Goal: Transaction & Acquisition: Obtain resource

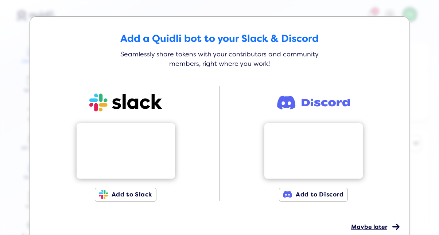
click at [388, 222] on div "Maybe later" at bounding box center [372, 222] width 43 height 18
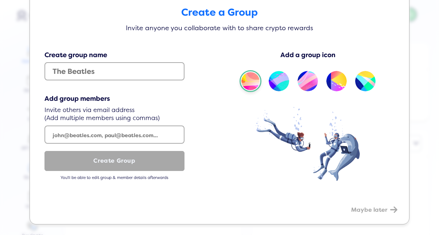
scroll to position [27, 0]
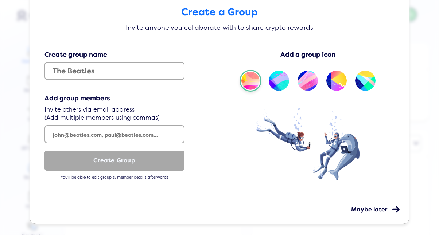
click at [381, 202] on div "Maybe later" at bounding box center [372, 204] width 43 height 18
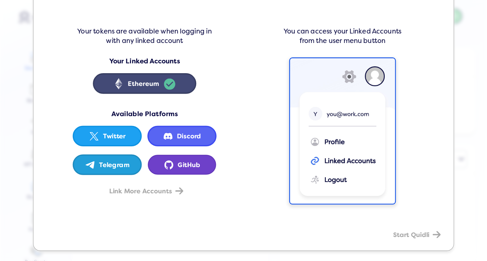
scroll to position [76, 0]
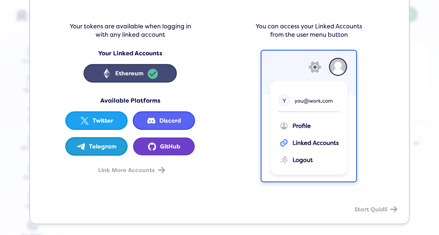
click at [371, 199] on div "Start Quidli" at bounding box center [374, 204] width 40 height 18
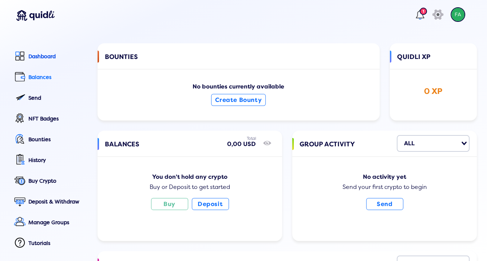
click at [47, 90] on link "Balances" at bounding box center [49, 98] width 75 height 16
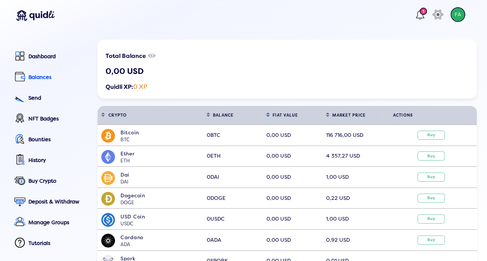
scroll to position [40, 0]
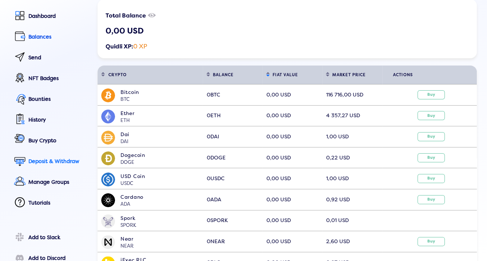
click at [58, 163] on div "Deposit & Withdraw" at bounding box center [57, 161] width 59 height 6
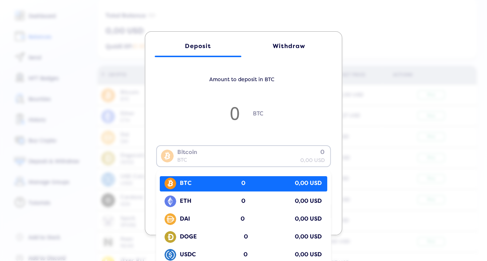
click at [266, 161] on div "Bitcoin BTC 0 0,00 USD" at bounding box center [242, 155] width 170 height 19
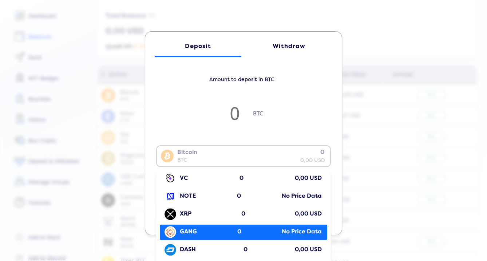
scroll to position [647, 0]
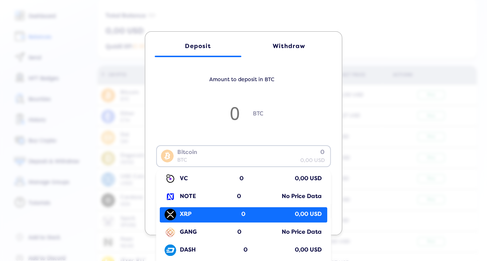
click at [234, 208] on div "XRP 0 0,00 USD" at bounding box center [246, 215] width 164 height 14
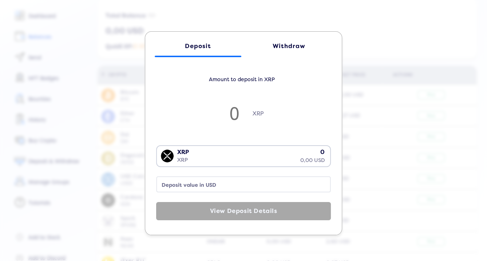
click at [227, 115] on input "number" at bounding box center [234, 113] width 36 height 24
type input "1"
type input "3.1"
type input "15"
type input "46.5"
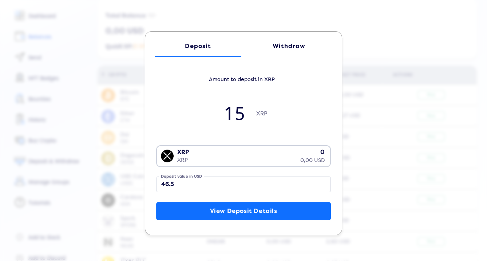
type input "155"
type input "480.5"
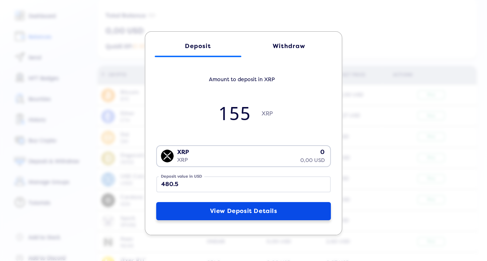
type input "155"
click at [235, 209] on button "View Deposit Details" at bounding box center [243, 211] width 175 height 18
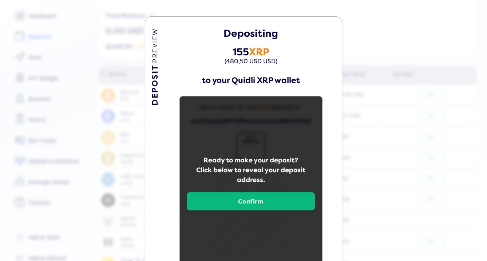
click at [242, 196] on button "Confirm" at bounding box center [251, 201] width 128 height 18
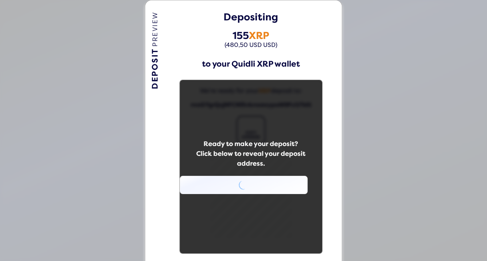
scroll to position [56, 0]
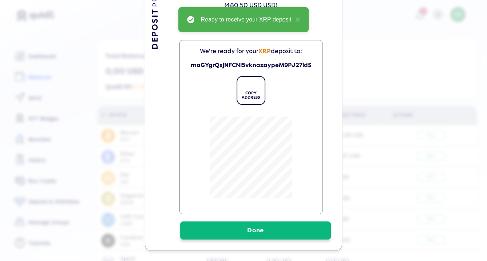
click at [273, 226] on button "Done" at bounding box center [255, 230] width 151 height 18
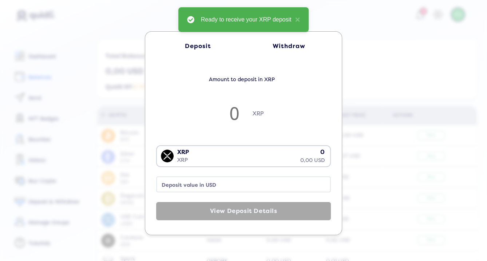
scroll to position [0, 0]
click at [220, 152] on div "XRP XRP 0 0,00 USD" at bounding box center [242, 155] width 170 height 19
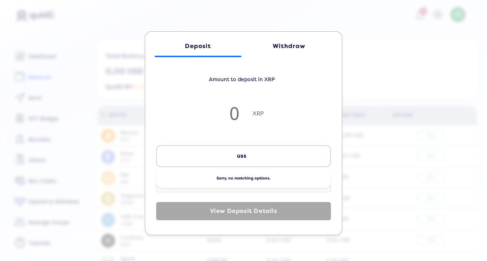
click at [225, 159] on input "uss" at bounding box center [242, 156] width 169 height 17
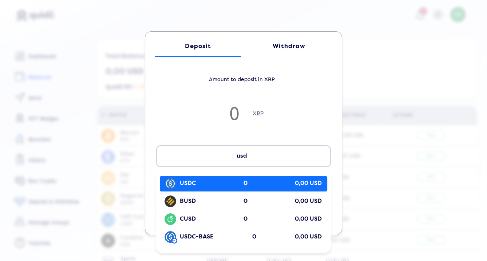
click at [222, 186] on div "USDC 0 0,00 USD" at bounding box center [246, 184] width 164 height 14
type input "usd"
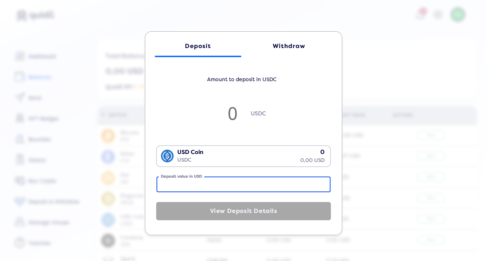
click at [220, 184] on input "Deposit value in USD" at bounding box center [244, 185] width 174 height 16
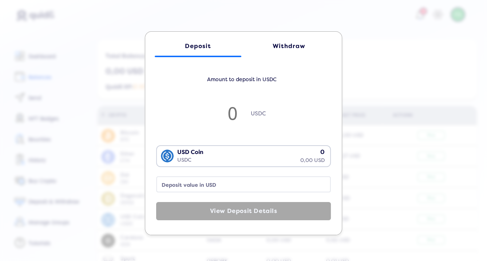
click at [245, 102] on input "number" at bounding box center [233, 113] width 36 height 24
type input "1"
type input "0.99"
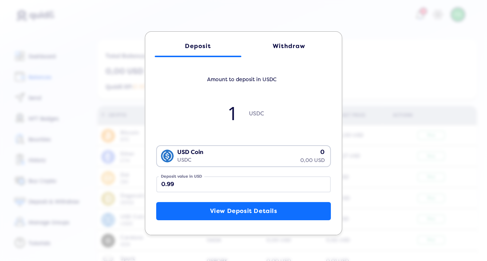
type input "15"
type input "14.99"
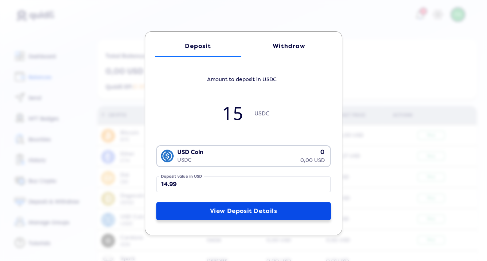
type input "15"
click at [250, 204] on button "View Deposit Details" at bounding box center [243, 211] width 175 height 18
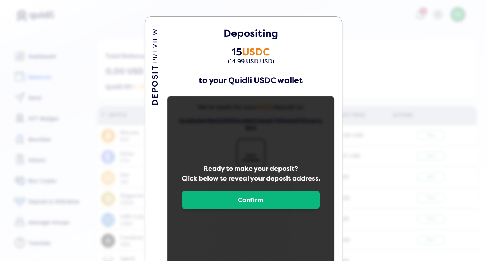
click at [255, 193] on button "Confirm" at bounding box center [251, 200] width 138 height 18
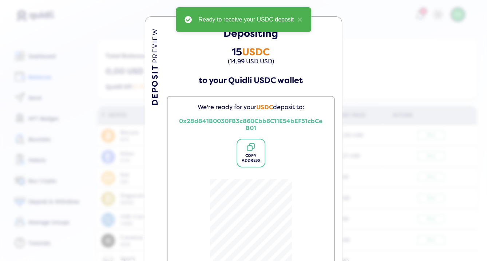
click at [256, 156] on div "COPY ADDRESS" at bounding box center [250, 158] width 27 height 9
click at [253, 161] on div "COPY ADDRESS" at bounding box center [250, 158] width 27 height 9
copy div "ADDRESS"
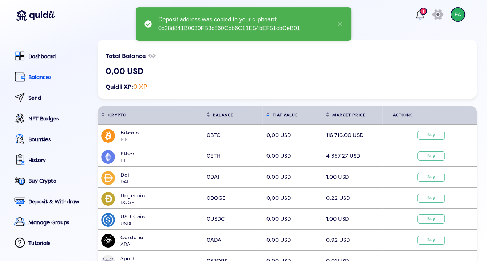
click at [355, 107] on div "DEPOSIT PREVIEW Depositing 15 USDC (14,99 USD USD) to your Quidli USDC wallet W…" at bounding box center [243, 126] width 487 height 261
click at [35, 100] on div "Send" at bounding box center [57, 98] width 59 height 6
click at [438, 12] on img at bounding box center [458, 14] width 15 height 15
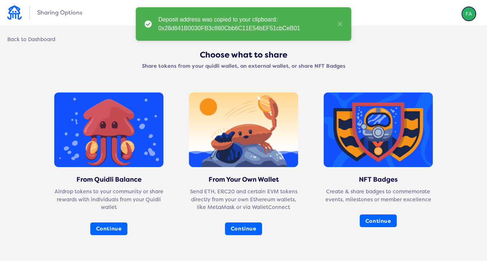
click at [438, 12] on div "Sharing Options" at bounding box center [243, 12] width 487 height 25
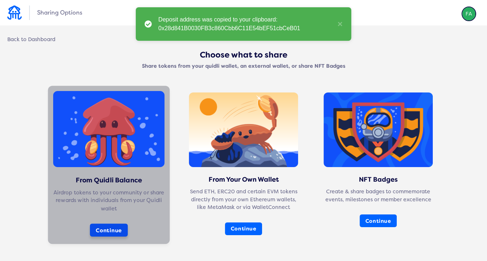
click at [90, 229] on button "Continue" at bounding box center [109, 230] width 38 height 13
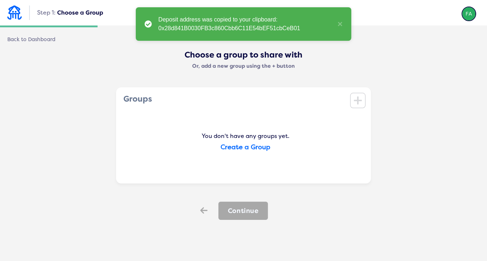
click at [16, 6] on img at bounding box center [14, 12] width 15 height 14
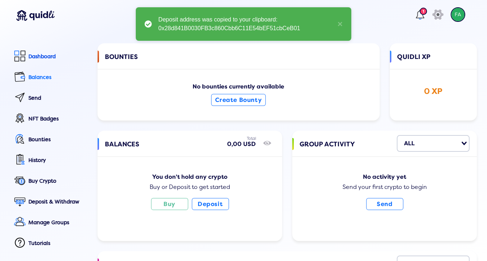
click at [46, 90] on link "Balances" at bounding box center [49, 98] width 75 height 16
